Goal: Find specific page/section: Find specific page/section

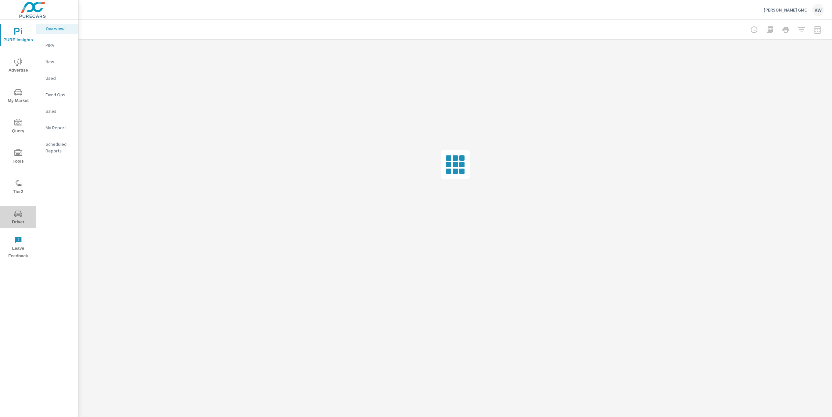
click at [18, 219] on span "Driver" at bounding box center [18, 218] width 32 height 16
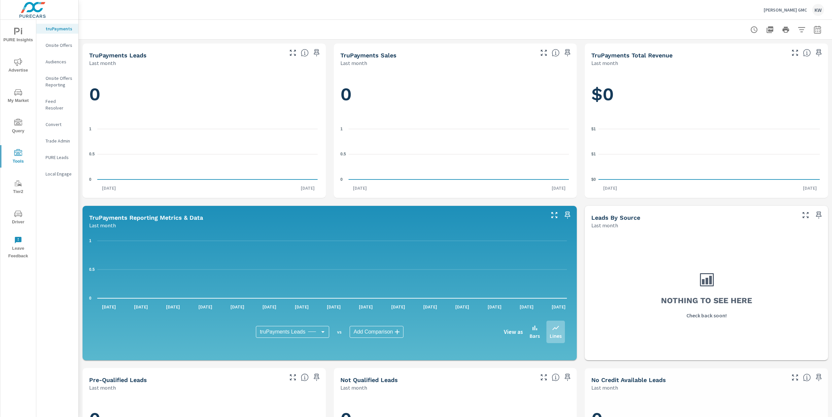
click at [62, 101] on p "Feed Resolver" at bounding box center [59, 104] width 27 height 13
